Goal: Task Accomplishment & Management: Manage account settings

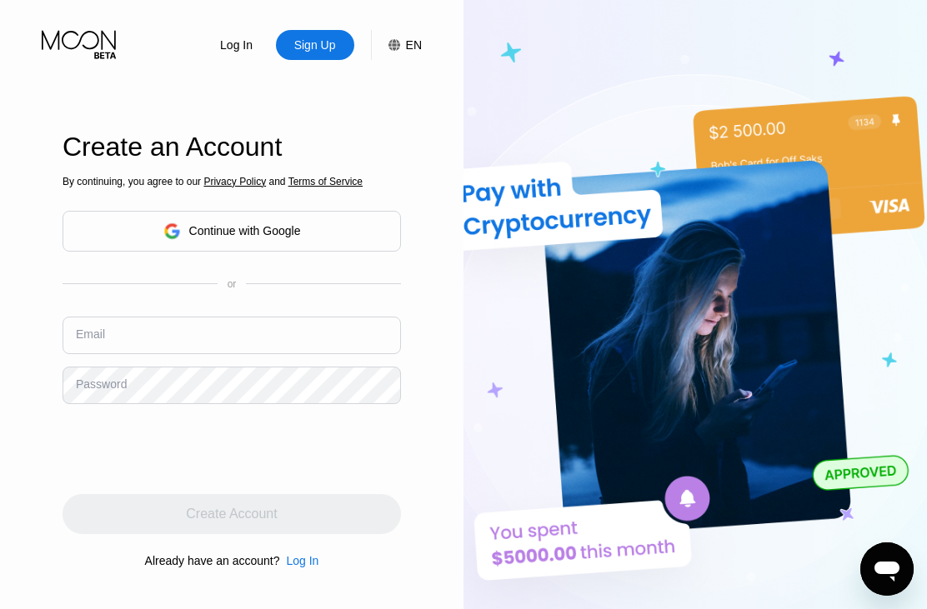
click at [294, 288] on div "By continuing, you agree to our Privacy Policy and Terms of Service Continue wi…" at bounding box center [232, 371] width 338 height 401
click at [232, 53] on div "Log In" at bounding box center [236, 45] width 36 height 17
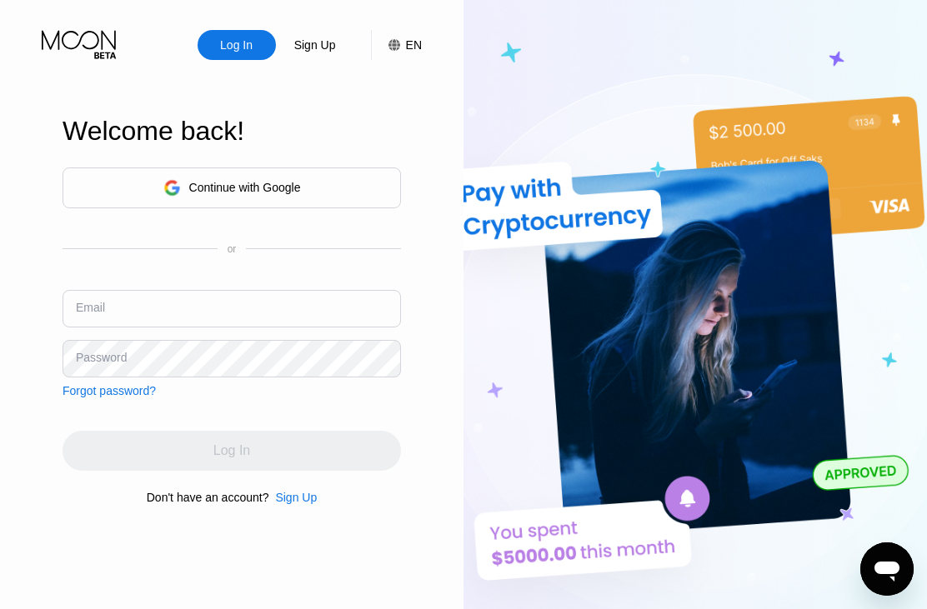
click at [304, 208] on div "Continue with Google" at bounding box center [232, 188] width 338 height 41
